Goal: Information Seeking & Learning: Learn about a topic

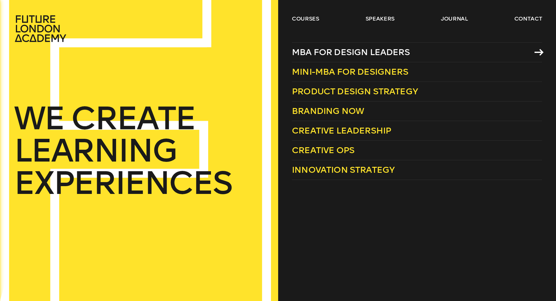
click at [336, 50] on span "MBA for Design Leaders" at bounding box center [351, 52] width 118 height 10
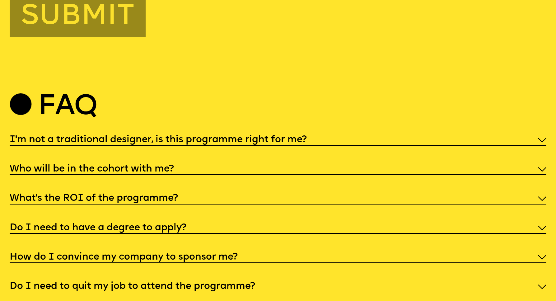
scroll to position [2821, 0]
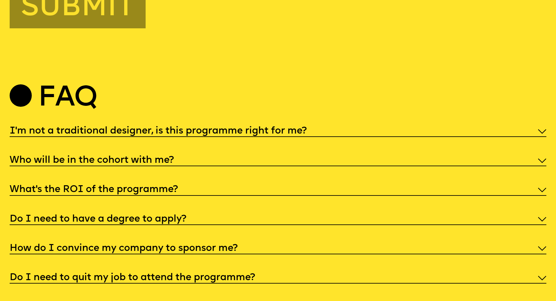
click at [543, 246] on img at bounding box center [542, 248] width 8 height 5
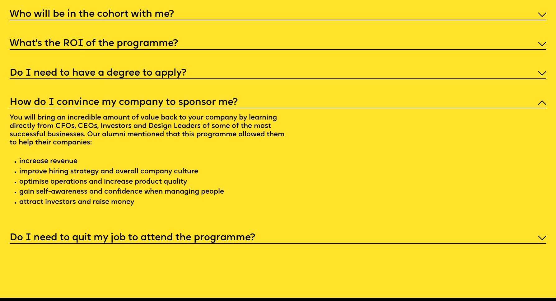
scroll to position [2968, 0]
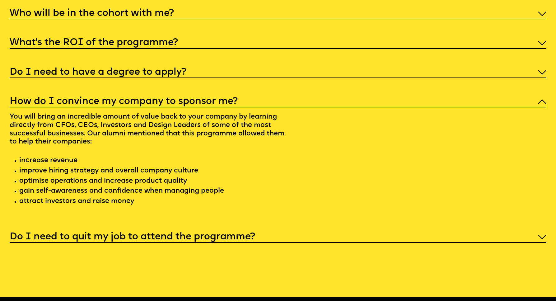
click at [540, 235] on img at bounding box center [542, 237] width 8 height 5
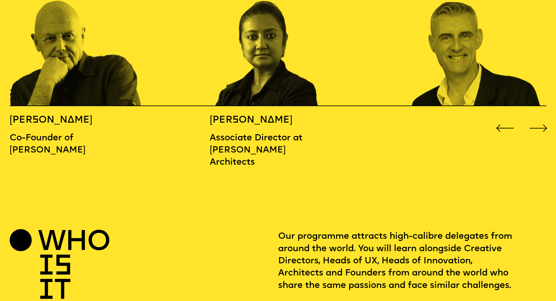
scroll to position [901, 0]
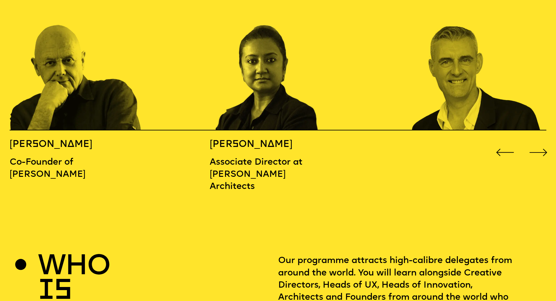
click at [544, 141] on div "Next slide" at bounding box center [538, 152] width 22 height 22
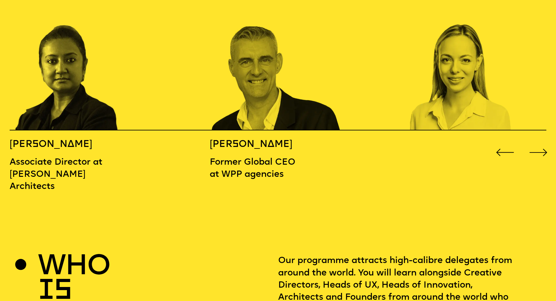
click at [544, 141] on div "Next slide" at bounding box center [538, 152] width 22 height 22
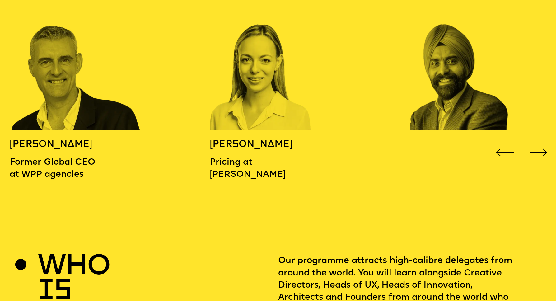
click at [544, 141] on div "Next slide" at bounding box center [538, 152] width 22 height 22
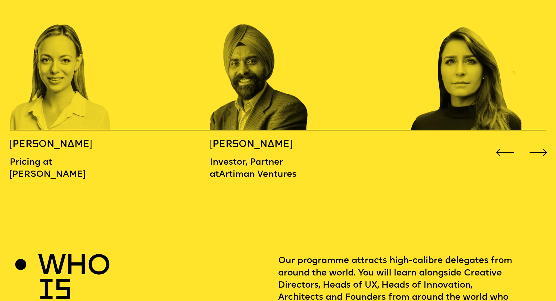
click at [544, 141] on div "Next slide" at bounding box center [538, 152] width 22 height 22
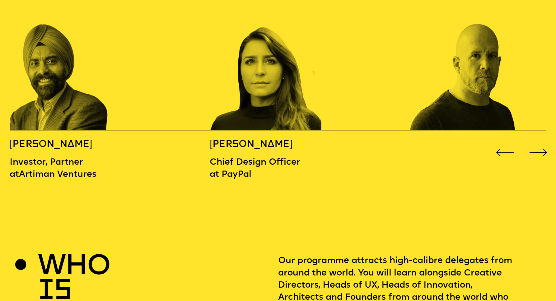
click at [544, 141] on div "Next slide" at bounding box center [538, 152] width 22 height 22
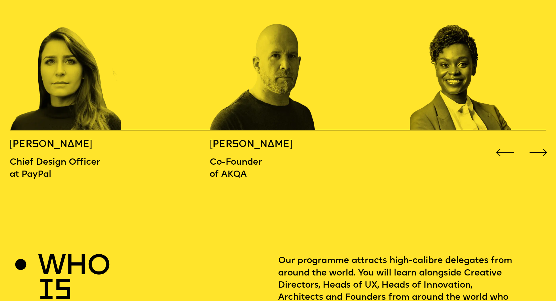
click at [544, 141] on div "Next slide" at bounding box center [538, 152] width 22 height 22
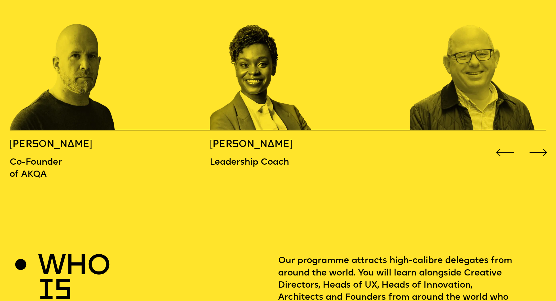
click at [544, 141] on div "Next slide" at bounding box center [538, 152] width 22 height 22
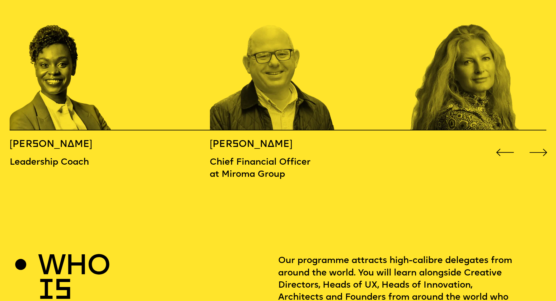
click at [544, 141] on div "Next slide" at bounding box center [538, 152] width 22 height 22
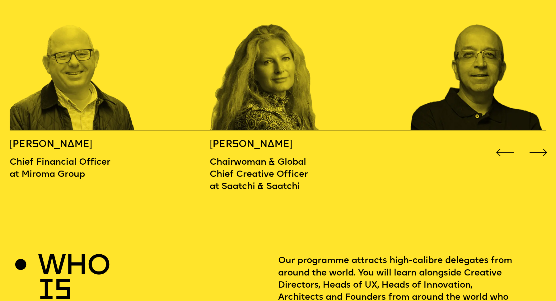
click at [544, 141] on div "Next slide" at bounding box center [538, 152] width 22 height 22
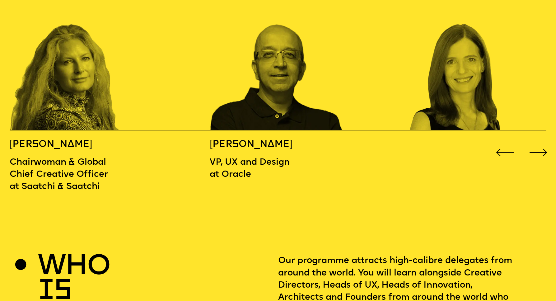
click at [544, 141] on div "Next slide" at bounding box center [538, 152] width 22 height 22
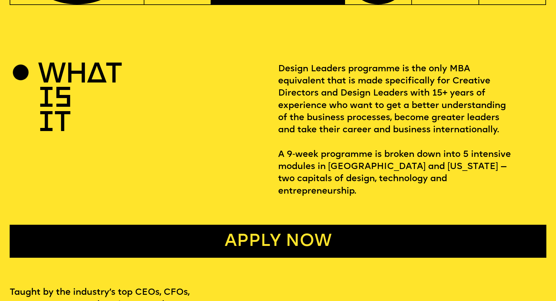
scroll to position [354, 0]
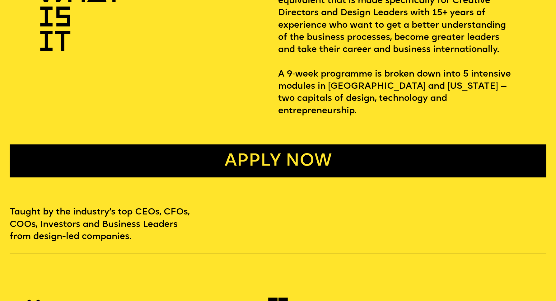
click at [292, 147] on link "Apply now" at bounding box center [278, 160] width 537 height 33
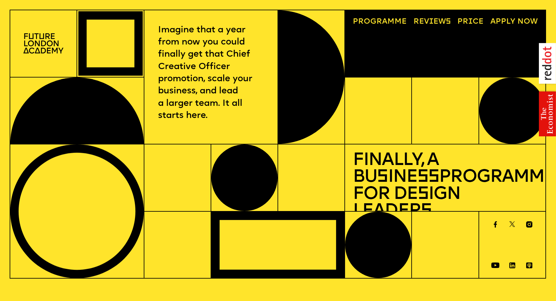
click at [391, 21] on link "Progr a mme" at bounding box center [380, 21] width 62 height 15
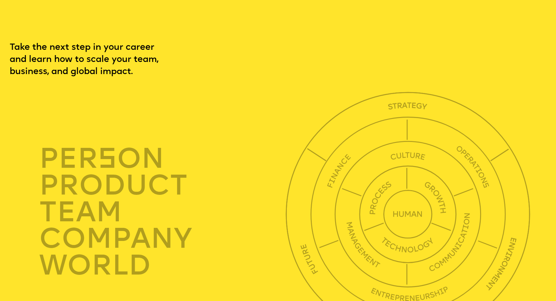
scroll to position [1901, 0]
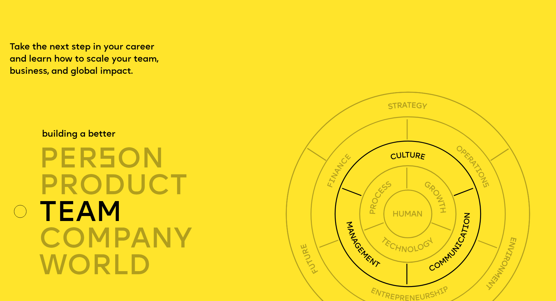
click at [410, 140] on img at bounding box center [407, 213] width 147 height 147
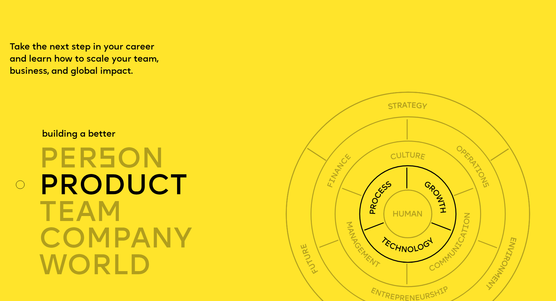
click at [383, 179] on img at bounding box center [408, 214] width 98 height 98
click at [437, 184] on img at bounding box center [408, 214] width 98 height 98
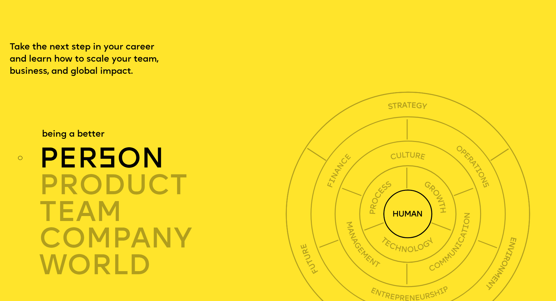
click at [408, 198] on img at bounding box center [407, 213] width 49 height 49
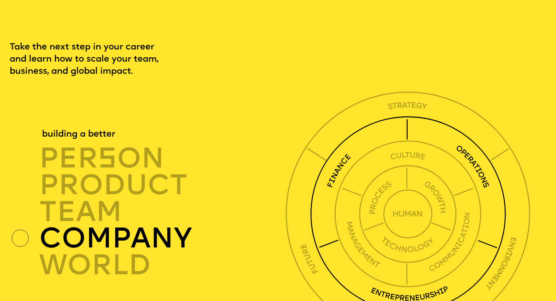
click at [408, 288] on img at bounding box center [408, 214] width 196 height 196
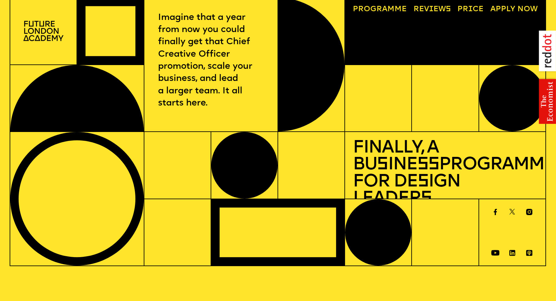
scroll to position [0, 0]
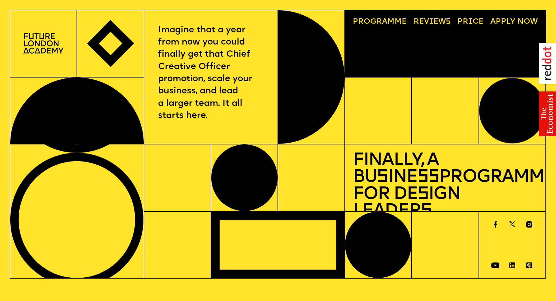
click at [476, 20] on link "Price" at bounding box center [471, 21] width 34 height 15
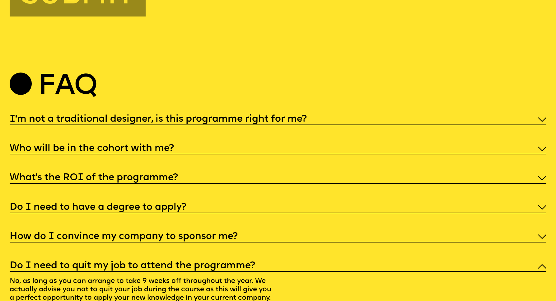
scroll to position [2835, 0]
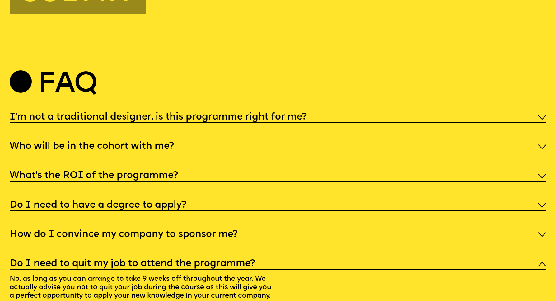
click at [541, 232] on img at bounding box center [542, 234] width 8 height 5
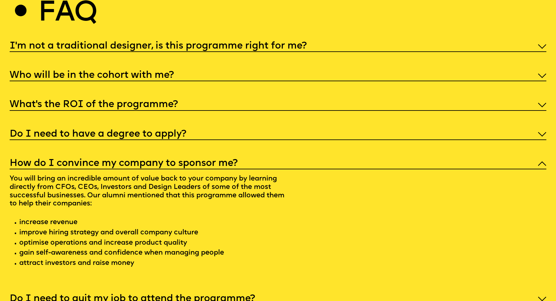
scroll to position [2926, 0]
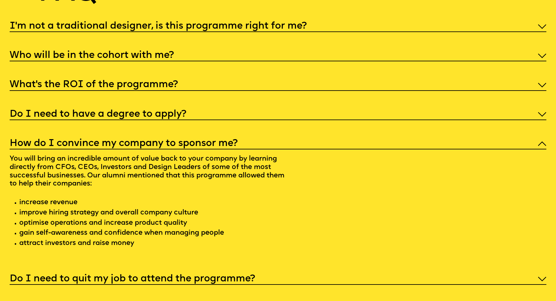
click at [542, 112] on img at bounding box center [542, 114] width 8 height 5
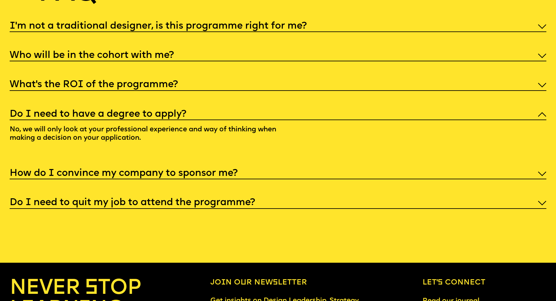
click at [538, 83] on img at bounding box center [542, 85] width 8 height 5
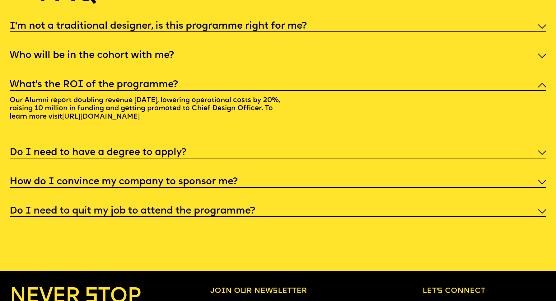
click at [540, 54] on img at bounding box center [542, 56] width 8 height 5
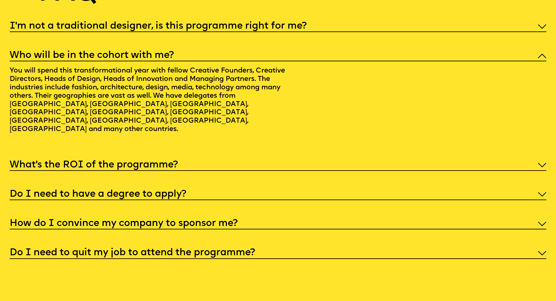
click at [539, 24] on img at bounding box center [542, 26] width 8 height 5
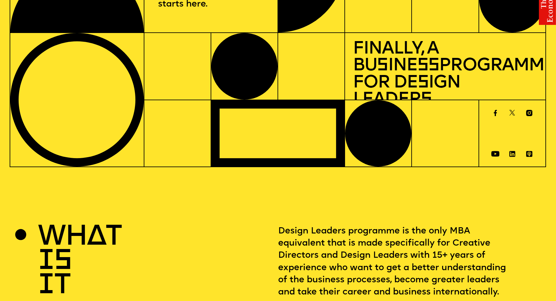
scroll to position [0, 0]
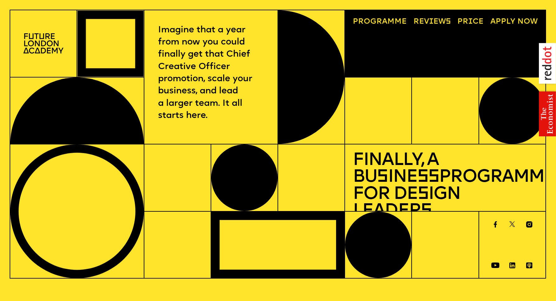
click at [426, 21] on link "Reviews" at bounding box center [431, 21] width 45 height 15
click at [393, 21] on link "Progr a mme" at bounding box center [380, 21] width 62 height 15
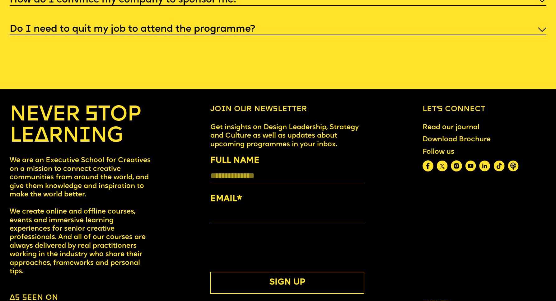
scroll to position [3147, 0]
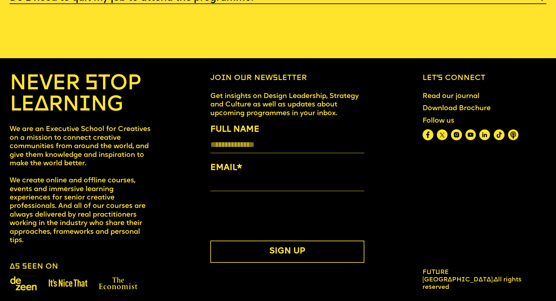
click at [432, 91] on link "Read our journal" at bounding box center [450, 97] width 65 height 16
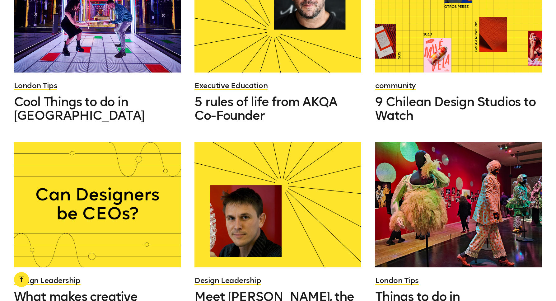
scroll to position [538, 0]
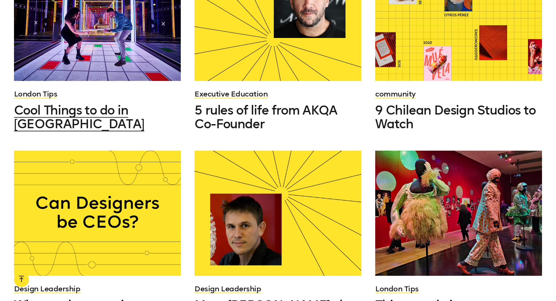
click at [108, 110] on span "Cool Things to do in [GEOGRAPHIC_DATA]" at bounding box center [79, 117] width 130 height 29
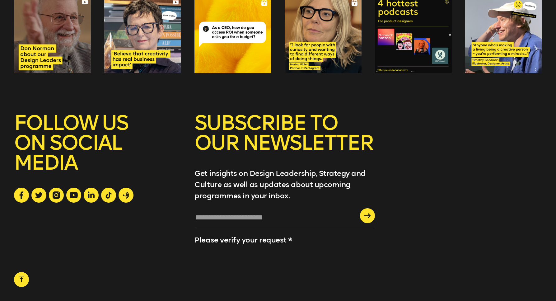
scroll to position [5587, 0]
click at [238, 212] on input "text" at bounding box center [284, 220] width 180 height 17
type input "*"
type input "**********"
click at [366, 213] on icon "submit" at bounding box center [367, 215] width 7 height 5
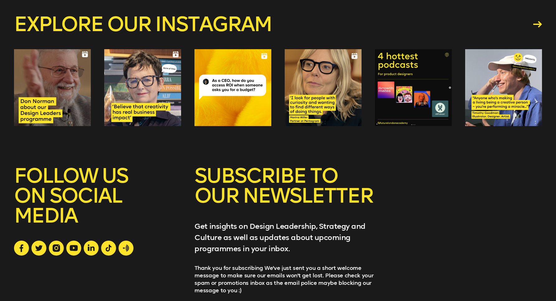
scroll to position [5567, 0]
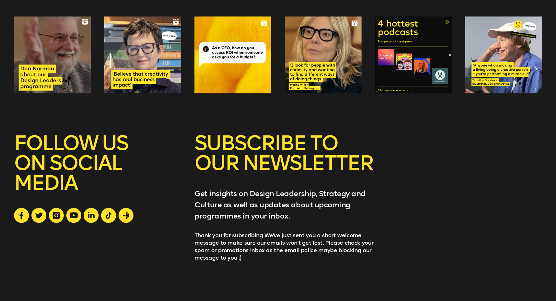
click at [51, 32] on div at bounding box center [52, 54] width 77 height 77
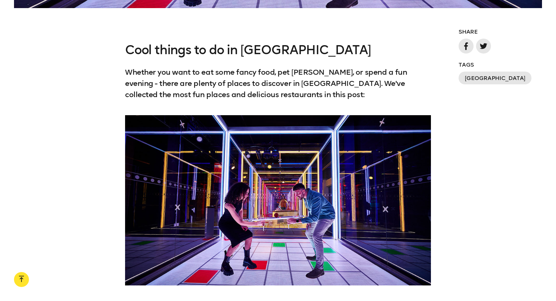
scroll to position [0, 0]
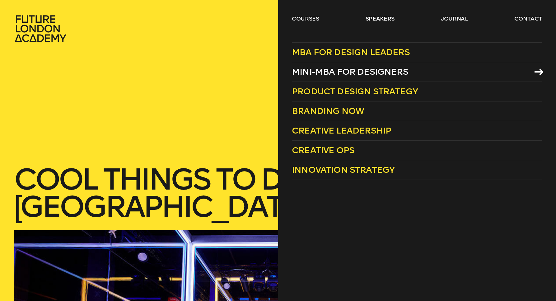
click at [311, 71] on span "Mini-MBA for Designers" at bounding box center [350, 72] width 116 height 10
